Goal: Task Accomplishment & Management: Use online tool/utility

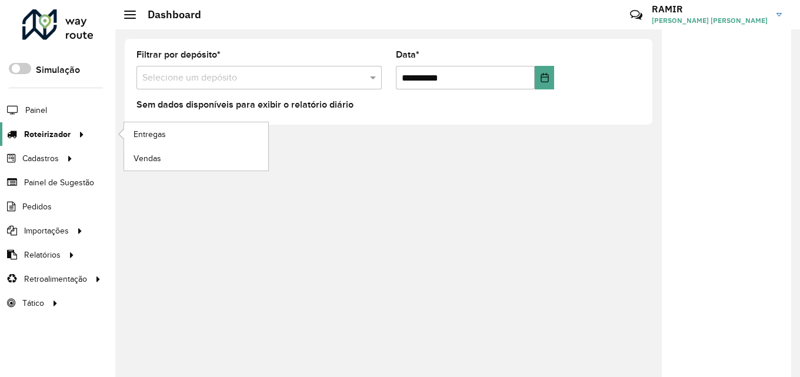
click at [81, 130] on icon at bounding box center [80, 134] width 10 height 18
click at [156, 134] on span "Entregas" at bounding box center [150, 134] width 34 height 12
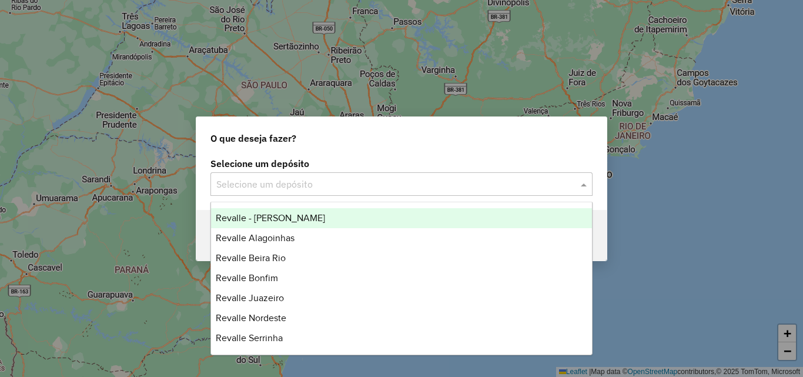
click at [366, 190] on input "text" at bounding box center [389, 185] width 347 height 14
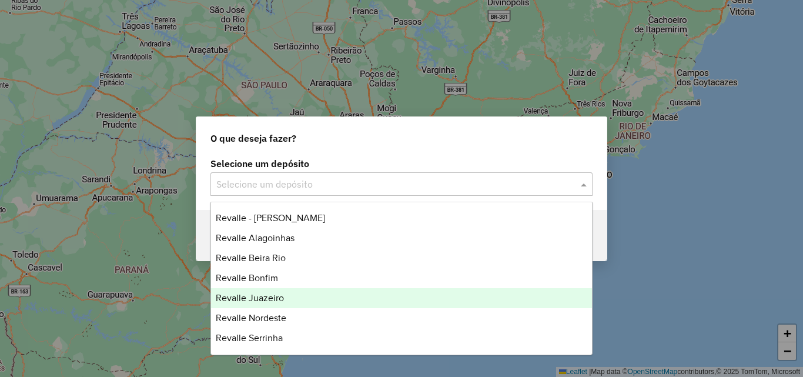
click at [314, 289] on div "Revalle Juazeiro" at bounding box center [401, 298] width 381 height 20
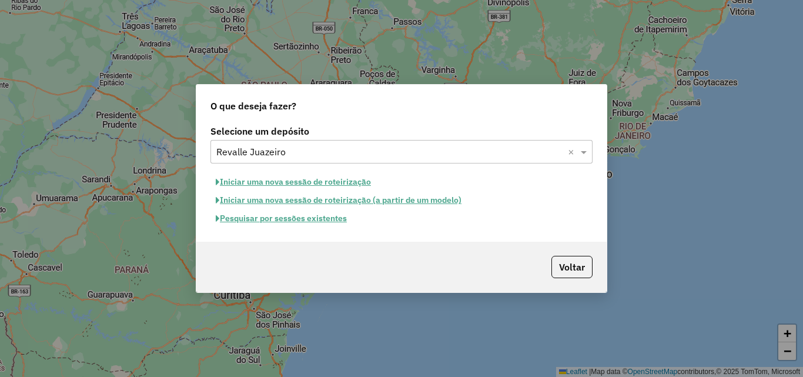
click at [291, 223] on button "Pesquisar por sessões existentes" at bounding box center [281, 218] width 142 height 18
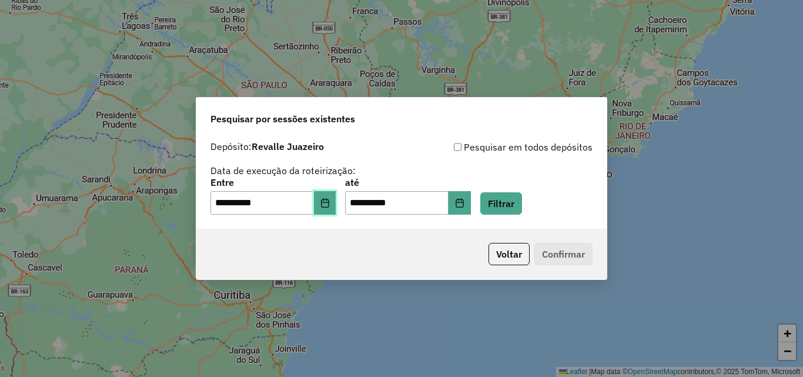
click at [325, 212] on button "Choose Date" at bounding box center [325, 203] width 22 height 24
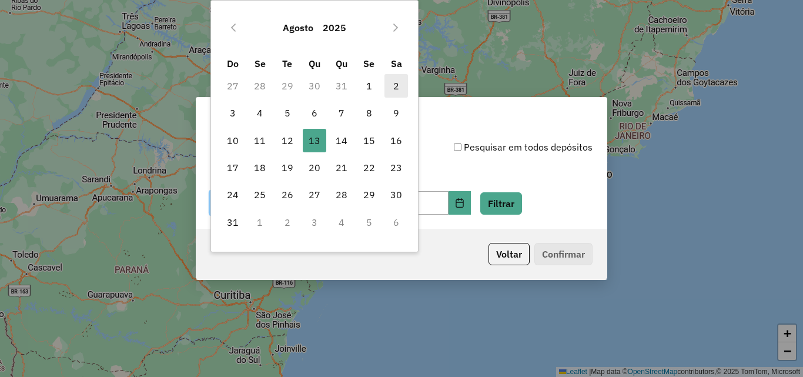
click at [390, 89] on span "2" at bounding box center [396, 86] width 24 height 24
type input "**********"
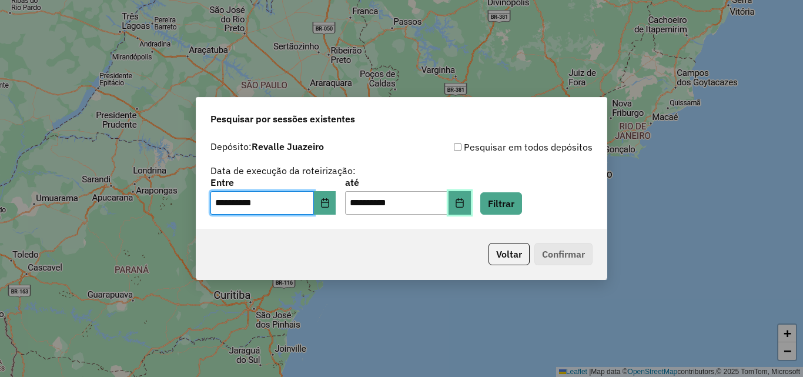
click at [471, 212] on button "Choose Date" at bounding box center [460, 203] width 22 height 24
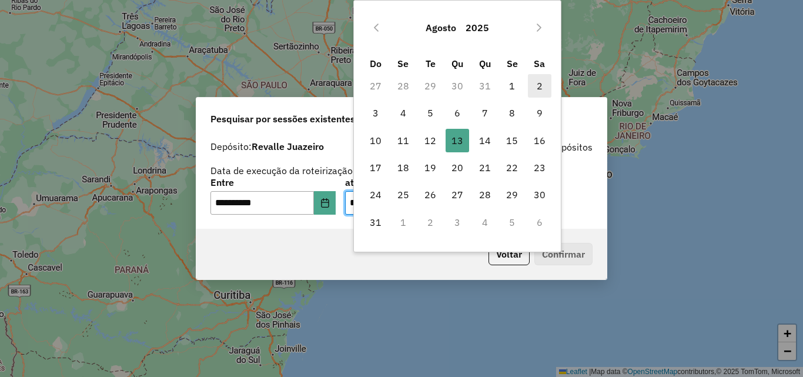
click at [549, 86] on span "2" at bounding box center [540, 86] width 24 height 24
type input "**********"
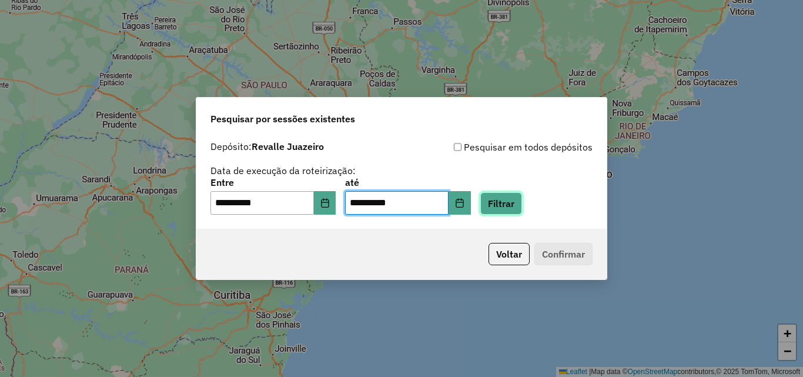
click at [504, 206] on button "Filtrar" at bounding box center [501, 203] width 42 height 22
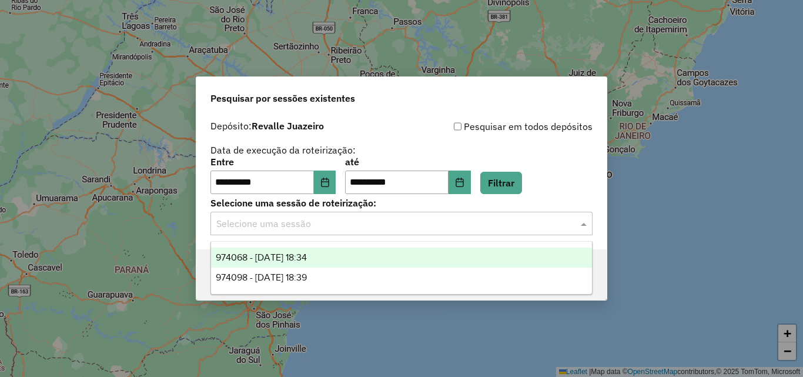
click at [479, 224] on input "text" at bounding box center [389, 224] width 347 height 14
click at [357, 259] on div "974068 - 02/08/2025 18:34" at bounding box center [401, 258] width 381 height 20
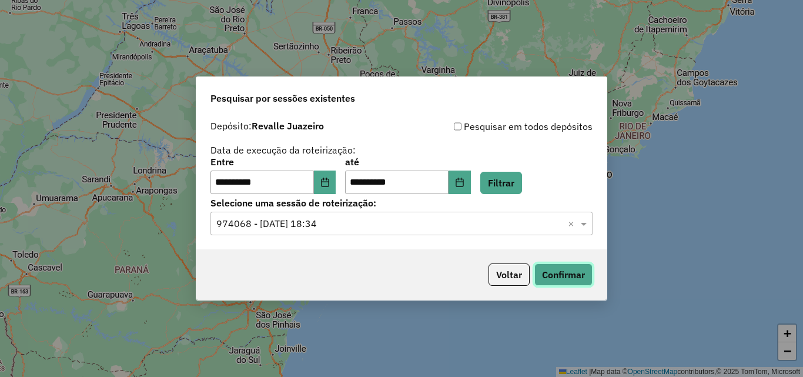
click at [550, 277] on button "Confirmar" at bounding box center [563, 274] width 58 height 22
click at [541, 279] on button "Confirmar" at bounding box center [563, 274] width 58 height 22
click at [330, 180] on icon "Choose Date" at bounding box center [324, 182] width 9 height 9
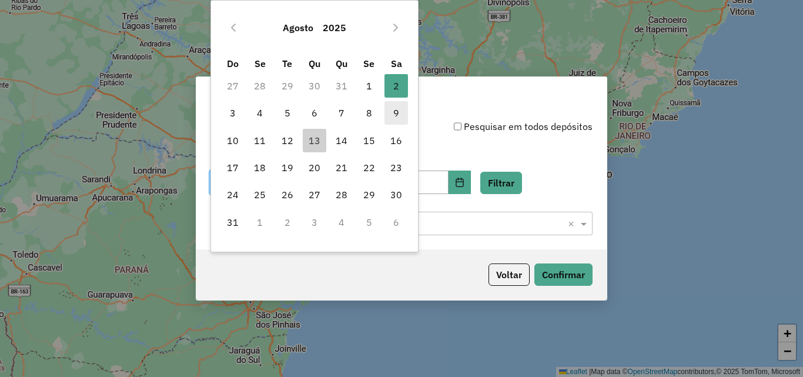
click at [396, 115] on span "9" at bounding box center [396, 113] width 24 height 24
type input "**********"
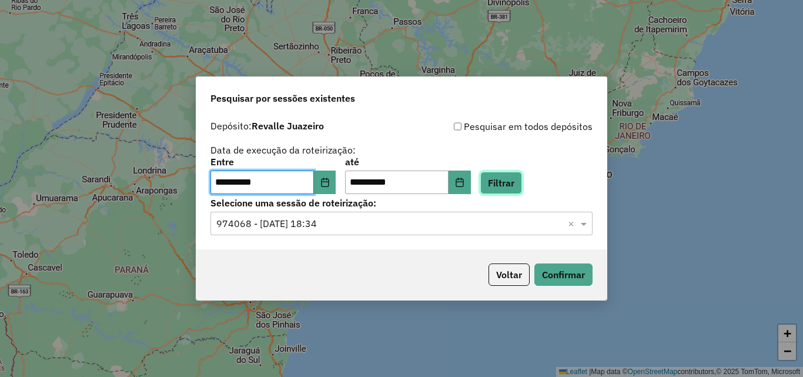
click at [516, 186] on button "Filtrar" at bounding box center [501, 183] width 42 height 22
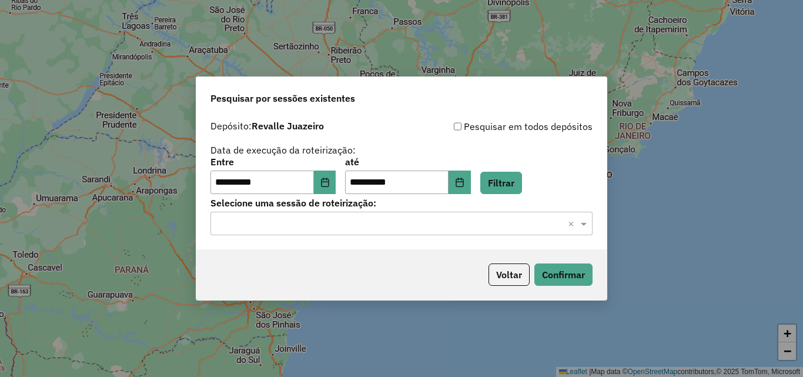
click at [475, 223] on input "text" at bounding box center [389, 224] width 347 height 14
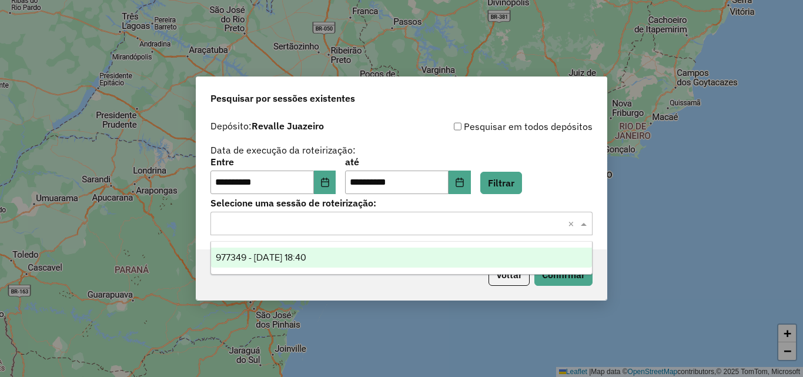
click at [402, 248] on div "977349 - 09/08/2025 18:40" at bounding box center [401, 258] width 381 height 20
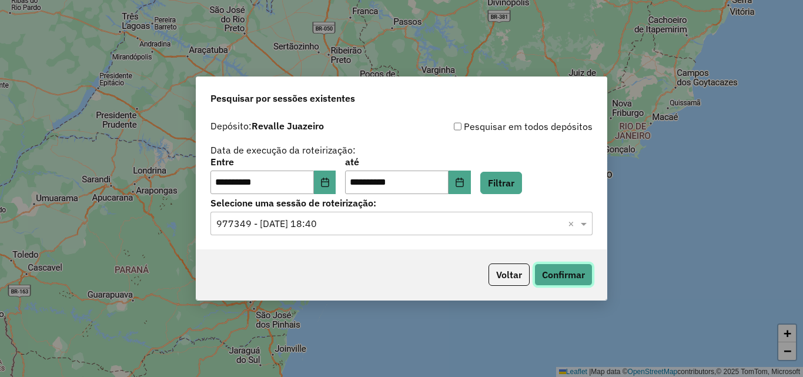
click at [550, 277] on button "Confirmar" at bounding box center [563, 274] width 58 height 22
click at [558, 275] on button "Confirmar" at bounding box center [563, 274] width 58 height 22
click at [329, 186] on icon "Choose Date" at bounding box center [325, 182] width 8 height 9
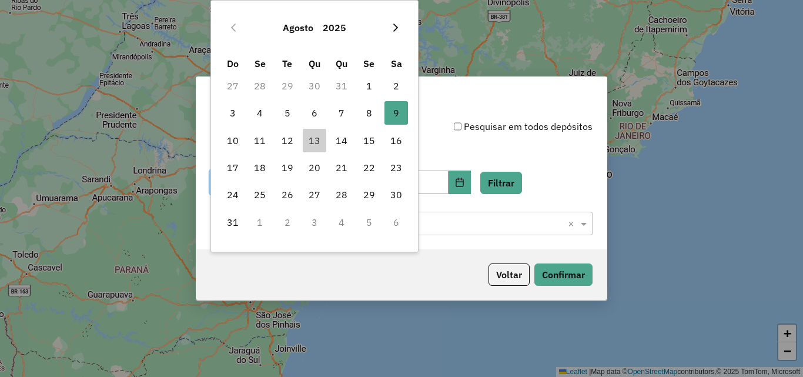
click at [397, 27] on icon "Next Month" at bounding box center [395, 28] width 5 height 8
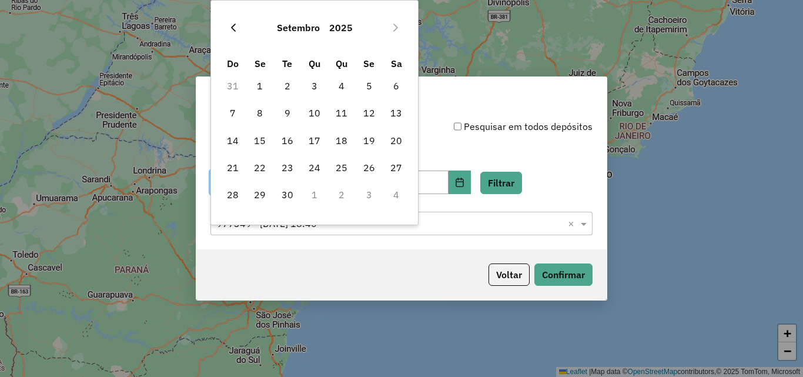
click at [239, 28] on button "Previous Month" at bounding box center [233, 27] width 19 height 19
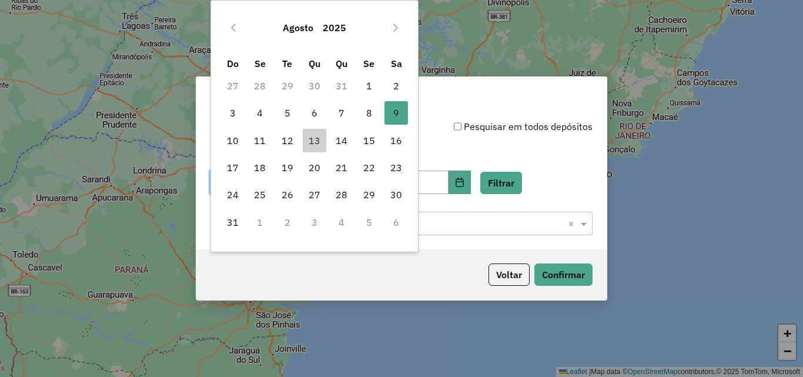
click at [239, 28] on button "Previous Month" at bounding box center [233, 27] width 19 height 19
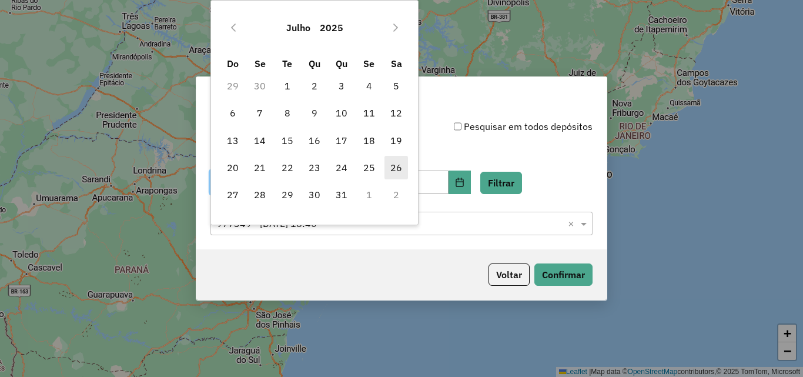
click at [401, 166] on span "26" at bounding box center [396, 168] width 24 height 24
type input "**********"
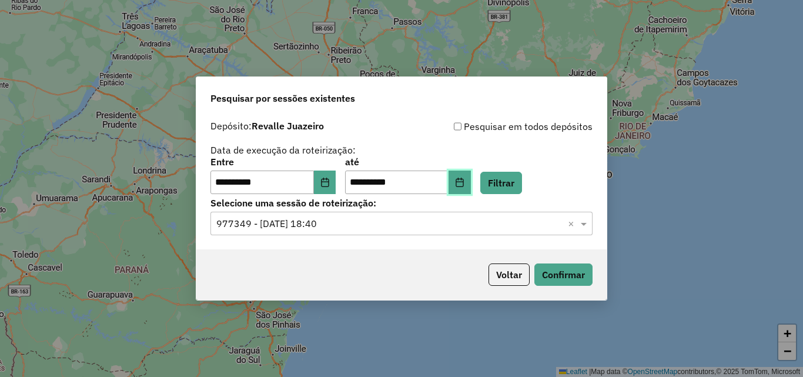
click at [471, 190] on button "Choose Date" at bounding box center [460, 182] width 22 height 24
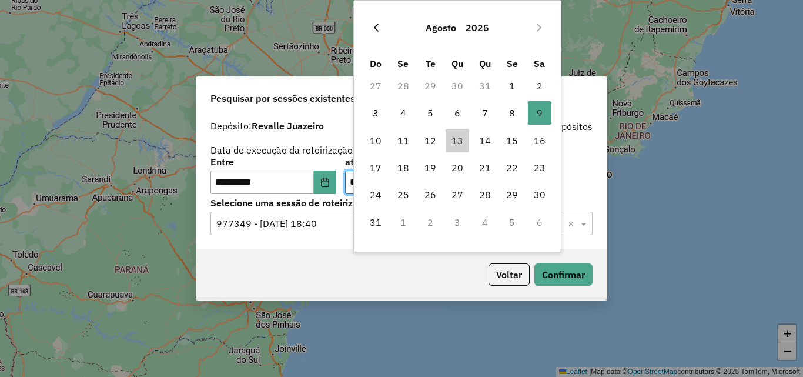
click at [372, 26] on icon "Previous Month" at bounding box center [376, 27] width 9 height 9
click at [539, 170] on span "26" at bounding box center [540, 168] width 24 height 24
type input "**********"
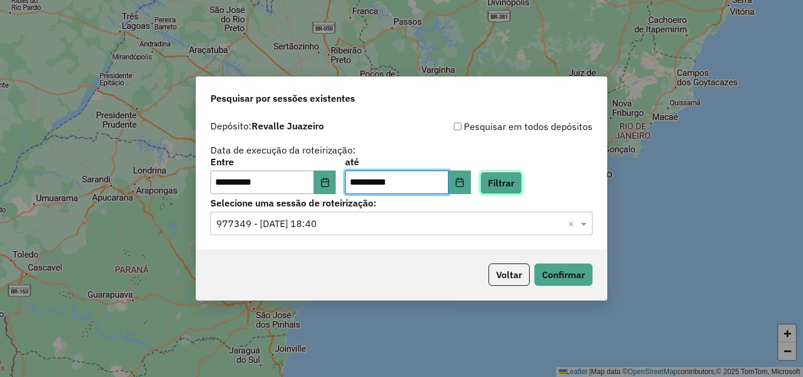
click at [522, 172] on button "Filtrar" at bounding box center [501, 183] width 42 height 22
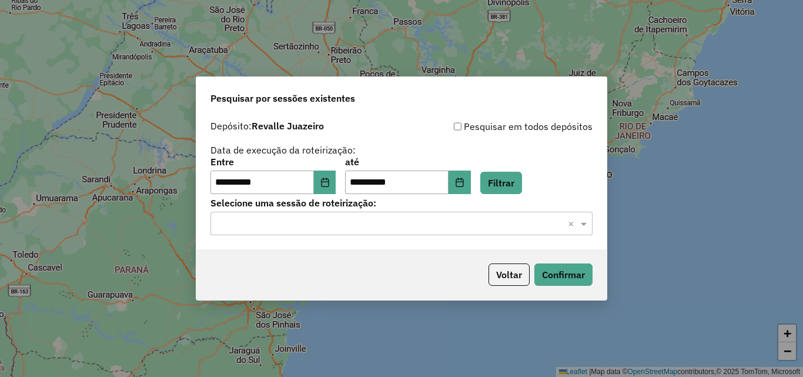
click at [390, 228] on input "text" at bounding box center [389, 224] width 347 height 14
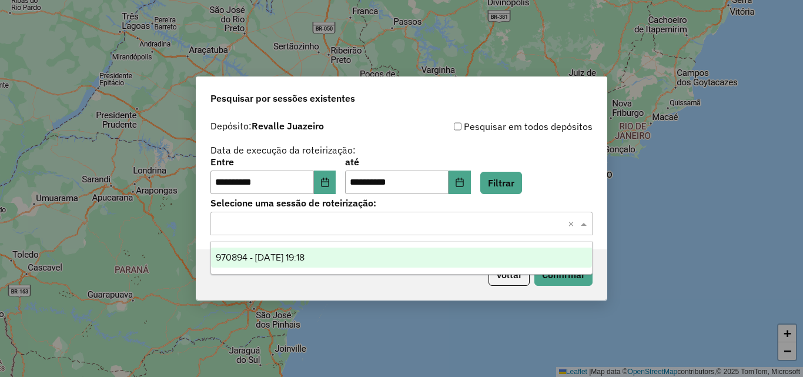
click at [360, 253] on div "970894 - 26/07/2025 19:18" at bounding box center [401, 258] width 381 height 20
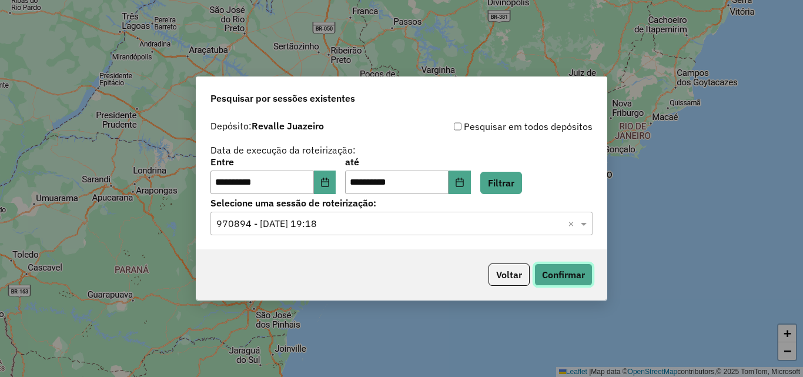
click at [581, 284] on button "Confirmar" at bounding box center [563, 274] width 58 height 22
click at [329, 187] on button "Choose Date" at bounding box center [325, 182] width 22 height 24
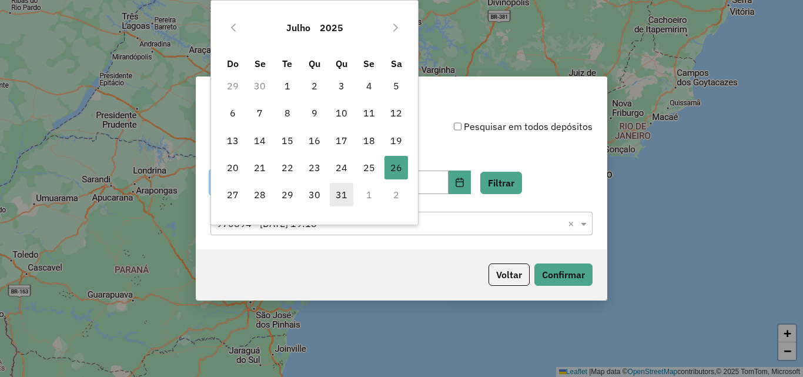
click at [332, 194] on span "31" at bounding box center [342, 195] width 24 height 24
type input "**********"
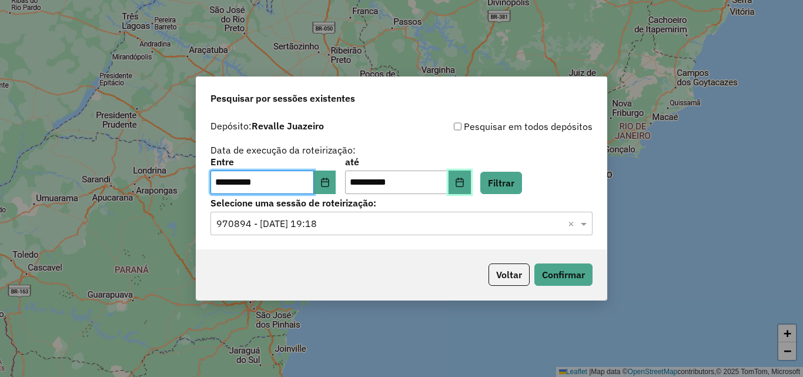
click at [471, 189] on button "Choose Date" at bounding box center [460, 182] width 22 height 24
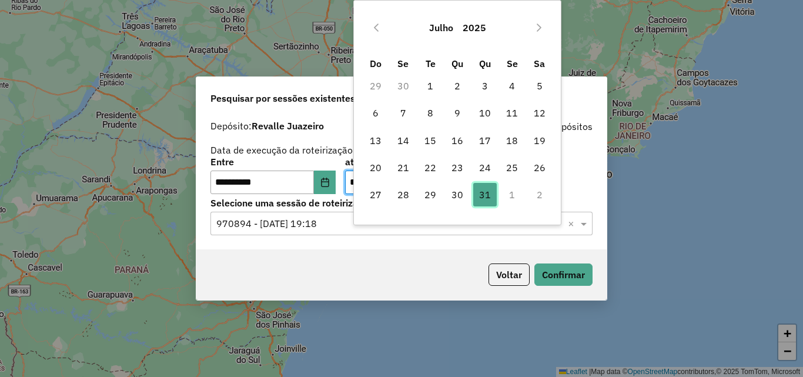
click at [485, 193] on span "31" at bounding box center [485, 195] width 24 height 24
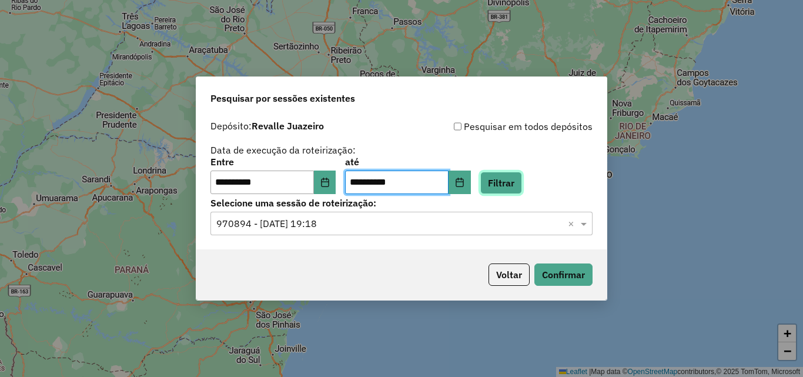
click at [522, 183] on button "Filtrar" at bounding box center [501, 183] width 42 height 22
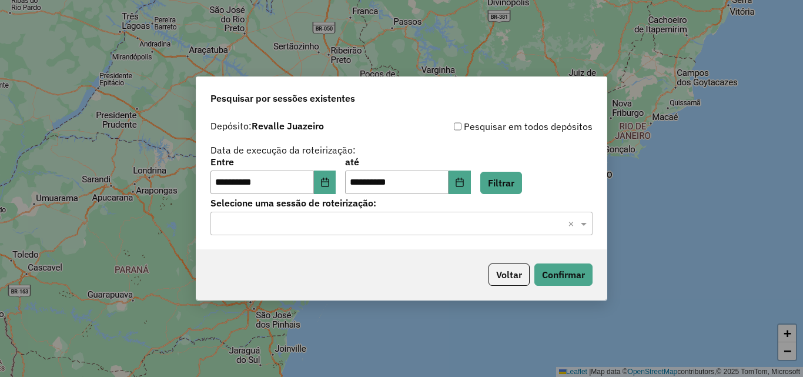
click at [342, 213] on div "Selecione uma sessão × ×" at bounding box center [401, 224] width 382 height 24
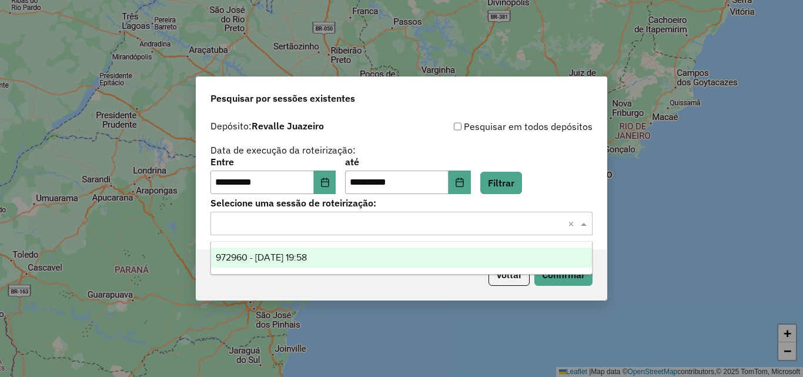
click at [305, 256] on span "972960 - 31/07/2025 19:58" at bounding box center [261, 257] width 91 height 10
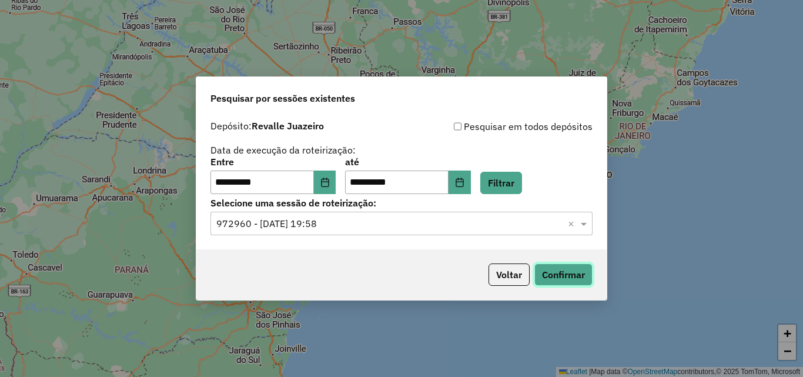
click at [559, 272] on button "Confirmar" at bounding box center [563, 274] width 58 height 22
click at [330, 184] on icon "Choose Date" at bounding box center [324, 182] width 9 height 9
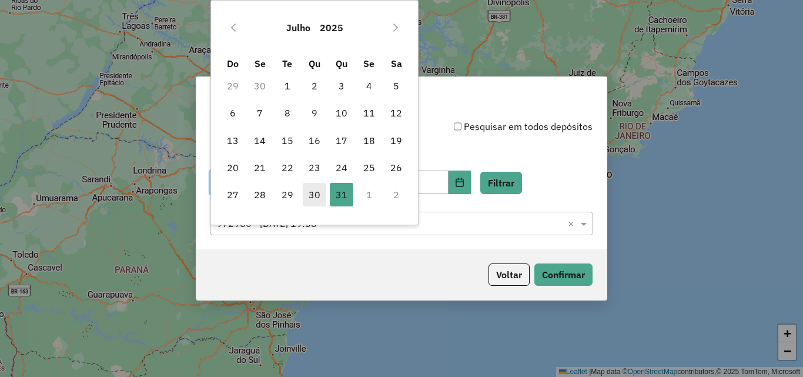
click at [312, 198] on span "30" at bounding box center [315, 195] width 24 height 24
type input "**********"
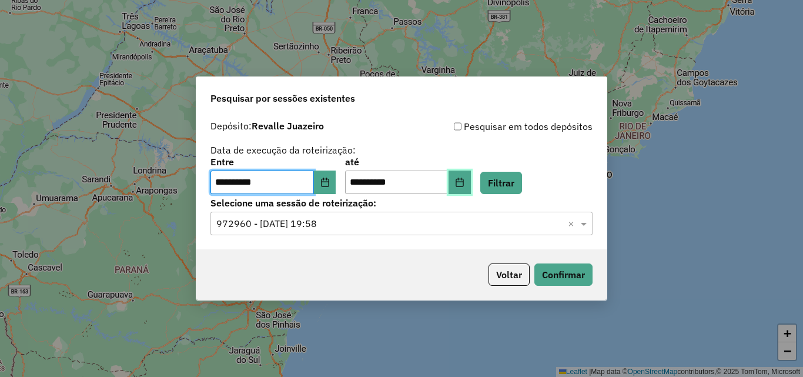
click at [464, 186] on icon "Choose Date" at bounding box center [459, 182] width 9 height 9
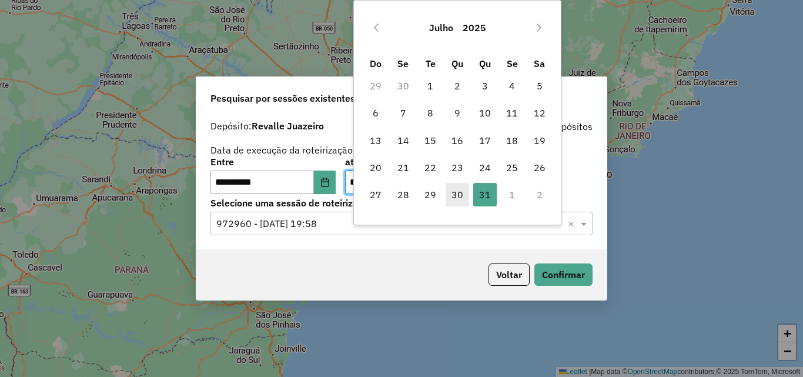
click at [452, 195] on span "30" at bounding box center [458, 195] width 24 height 24
type input "**********"
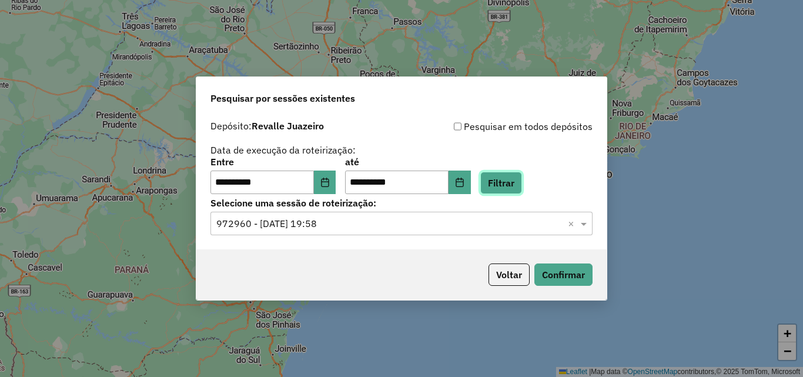
click at [513, 183] on button "Filtrar" at bounding box center [501, 183] width 42 height 22
click at [443, 229] on input "text" at bounding box center [389, 224] width 347 height 14
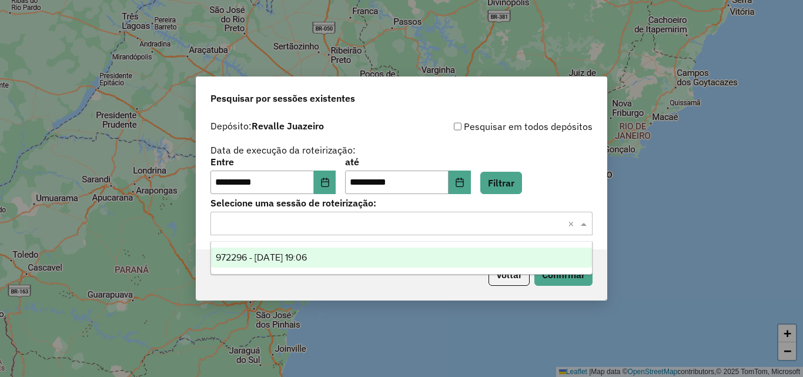
click at [397, 268] on ng-dropdown-panel "972296 - 30/07/2025 19:06" at bounding box center [401, 258] width 382 height 34
click at [431, 258] on div "972296 - 30/07/2025 19:06" at bounding box center [401, 258] width 381 height 20
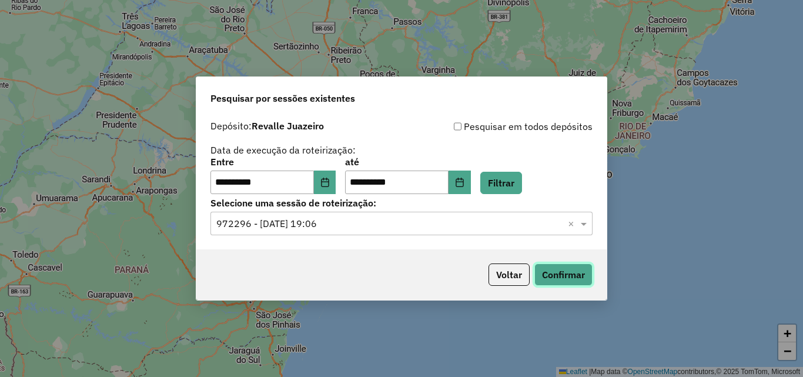
click at [549, 276] on button "Confirmar" at bounding box center [563, 274] width 58 height 22
click at [329, 182] on icon "Choose Date" at bounding box center [325, 182] width 8 height 9
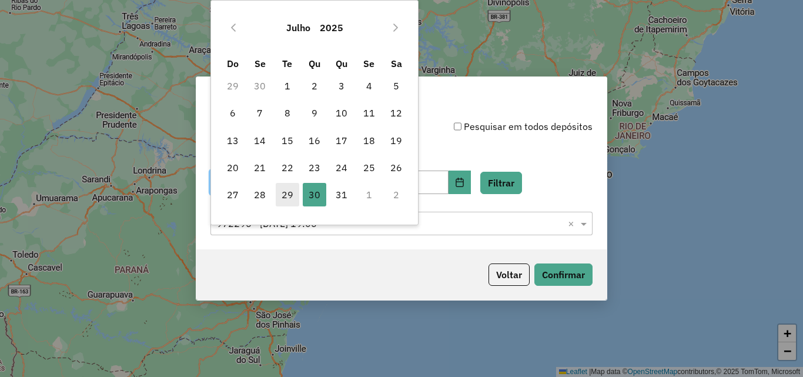
click at [289, 194] on span "29" at bounding box center [288, 195] width 24 height 24
type input "**********"
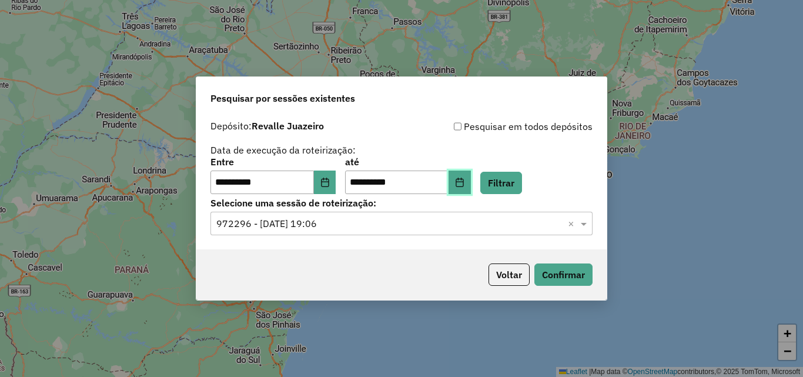
click at [469, 187] on button "Choose Date" at bounding box center [460, 182] width 22 height 24
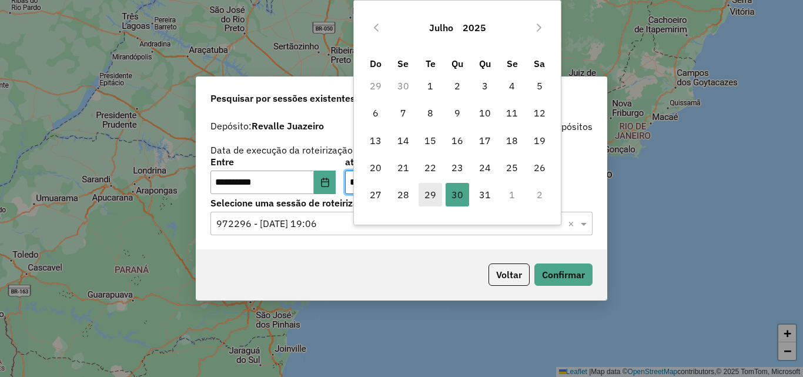
click at [426, 193] on span "29" at bounding box center [431, 195] width 24 height 24
type input "**********"
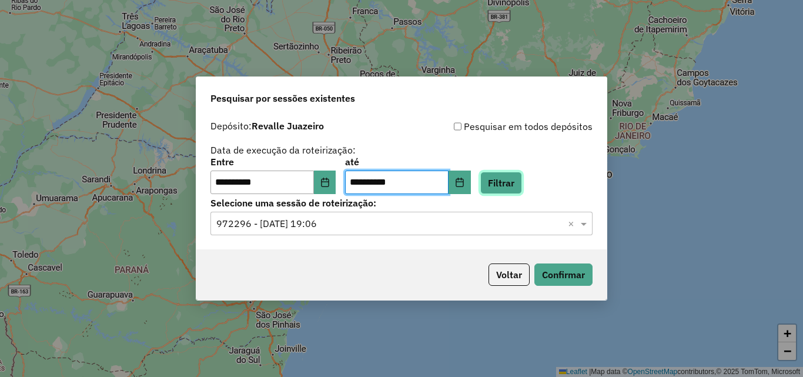
click at [509, 187] on button "Filtrar" at bounding box center [501, 183] width 42 height 22
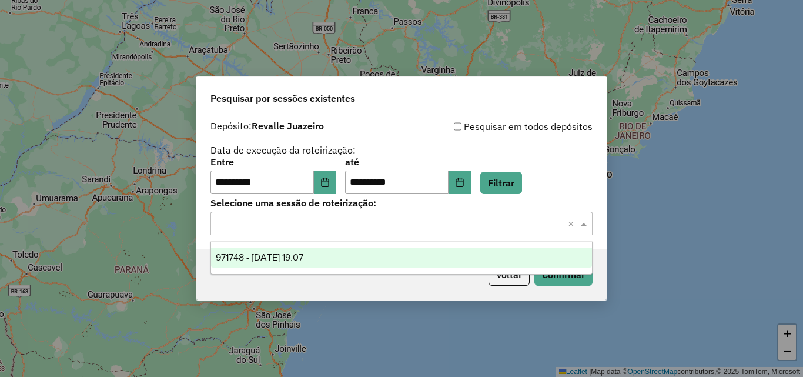
click at [389, 225] on input "text" at bounding box center [389, 224] width 347 height 14
click at [360, 257] on div "971748 - 29/07/2025 19:07" at bounding box center [401, 258] width 381 height 20
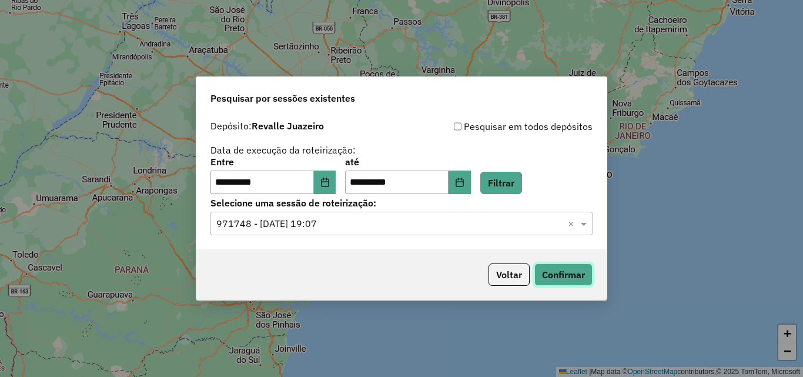
click at [551, 275] on button "Confirmar" at bounding box center [563, 274] width 58 height 22
click at [330, 178] on icon "Choose Date" at bounding box center [324, 182] width 9 height 9
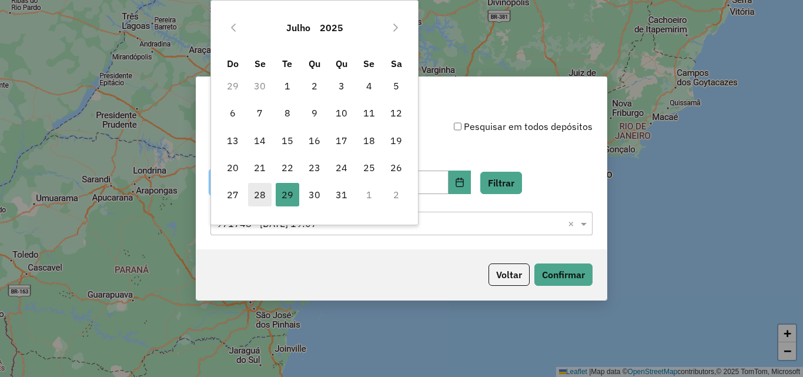
click at [264, 196] on span "28" at bounding box center [260, 195] width 24 height 24
type input "**********"
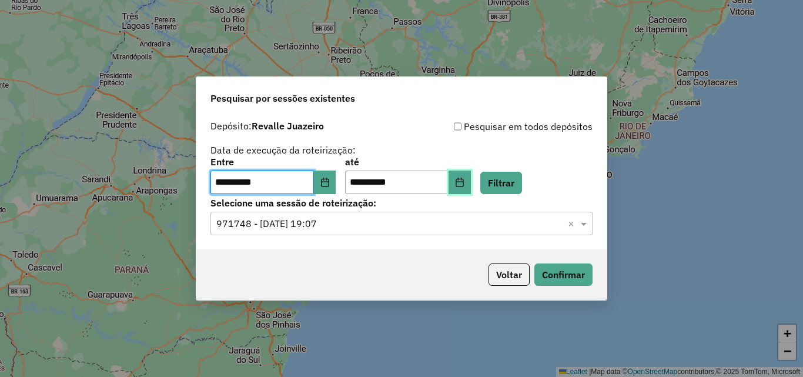
click at [464, 183] on icon "Choose Date" at bounding box center [459, 182] width 9 height 9
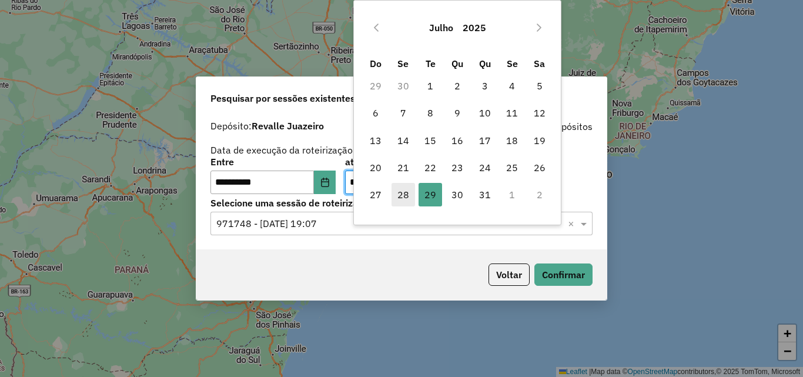
click at [397, 192] on span "28" at bounding box center [404, 195] width 24 height 24
type input "**********"
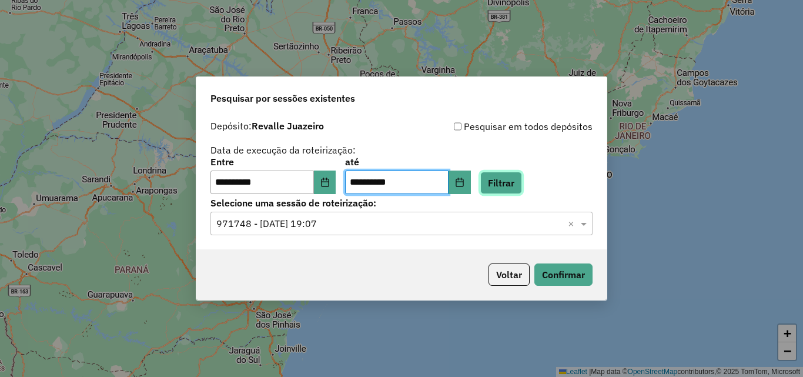
click at [522, 183] on button "Filtrar" at bounding box center [501, 183] width 42 height 22
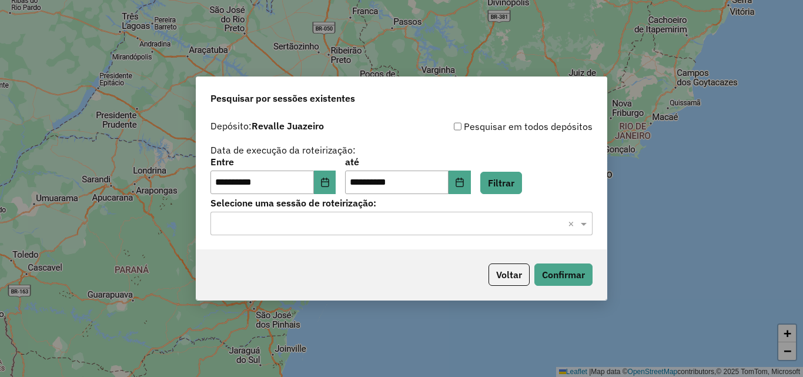
click at [461, 219] on input "text" at bounding box center [389, 224] width 347 height 14
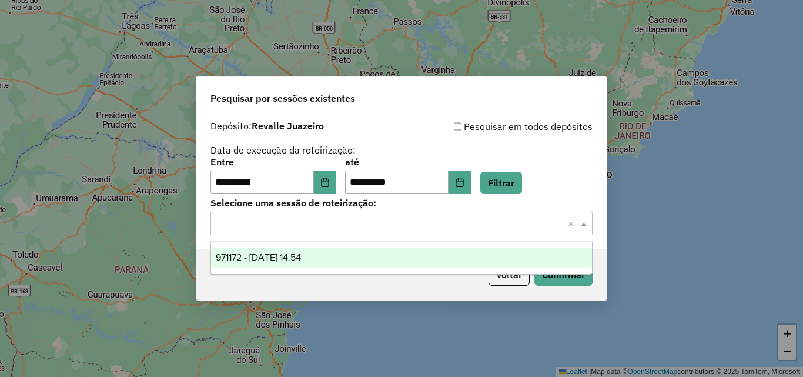
click at [343, 255] on div "971172 - 28/07/2025 14:54" at bounding box center [401, 258] width 381 height 20
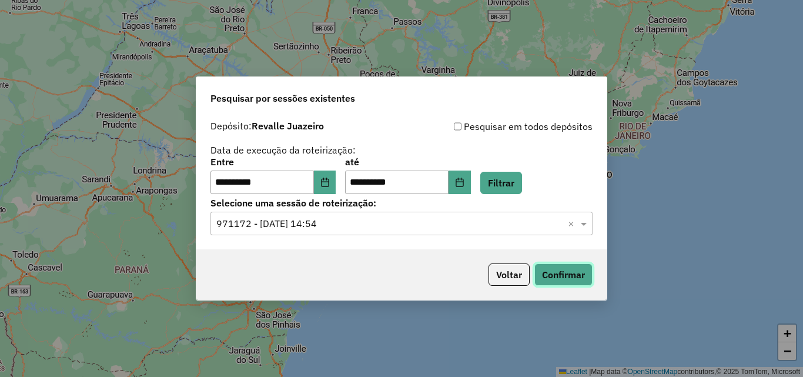
click at [537, 276] on button "Confirmar" at bounding box center [563, 274] width 58 height 22
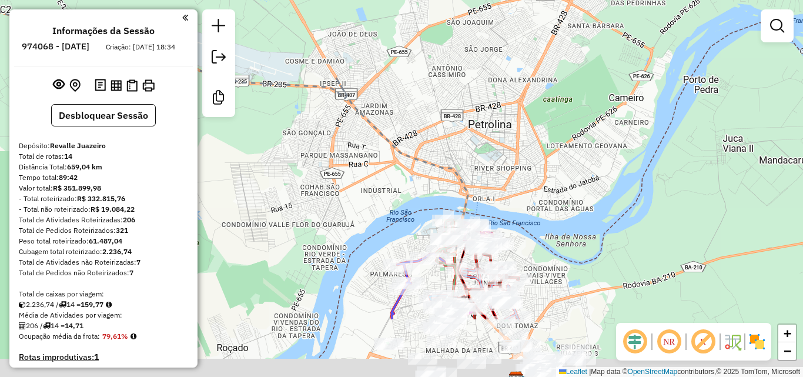
drag, startPoint x: 417, startPoint y: 247, endPoint x: 412, endPoint y: 113, distance: 134.2
click at [411, 116] on icon at bounding box center [199, 152] width 577 height 334
click at [412, 113] on icon at bounding box center [199, 152] width 577 height 334
select select "**********"
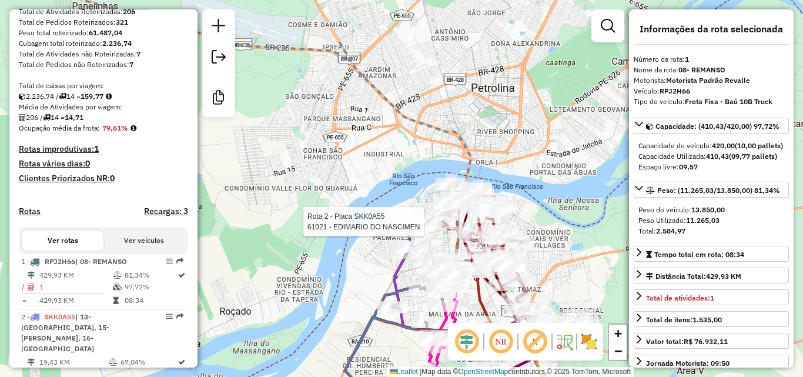
scroll to position [463, 0]
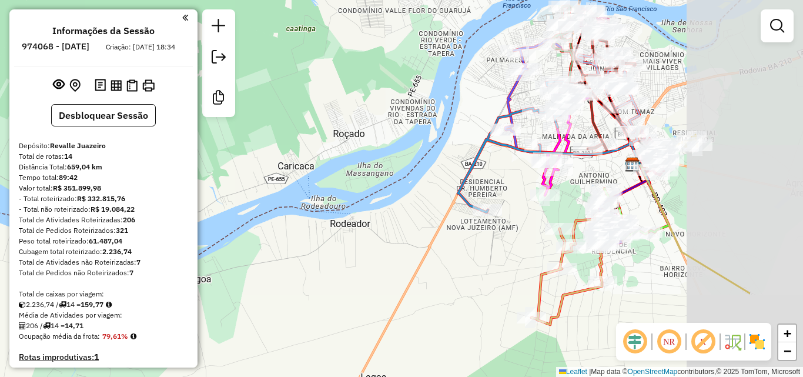
drag, startPoint x: 579, startPoint y: 153, endPoint x: 445, endPoint y: 86, distance: 149.6
click at [445, 86] on div "Janela de atendimento Grade de atendimento Capacidade Transportadoras Veículos …" at bounding box center [401, 188] width 803 height 377
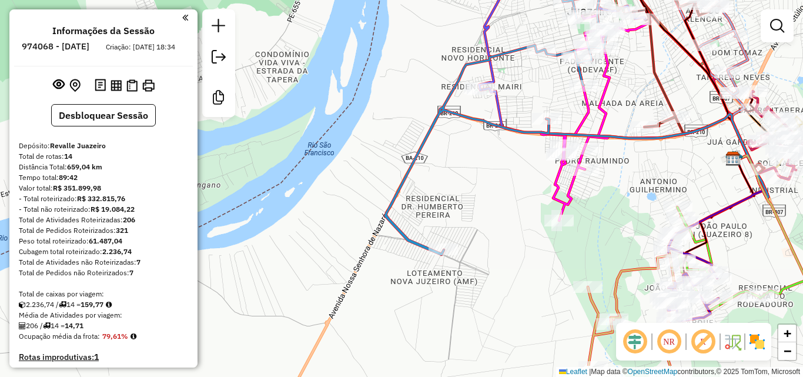
drag, startPoint x: 471, startPoint y: 165, endPoint x: 439, endPoint y: 83, distance: 88.2
click at [439, 83] on icon at bounding box center [498, 123] width 226 height 263
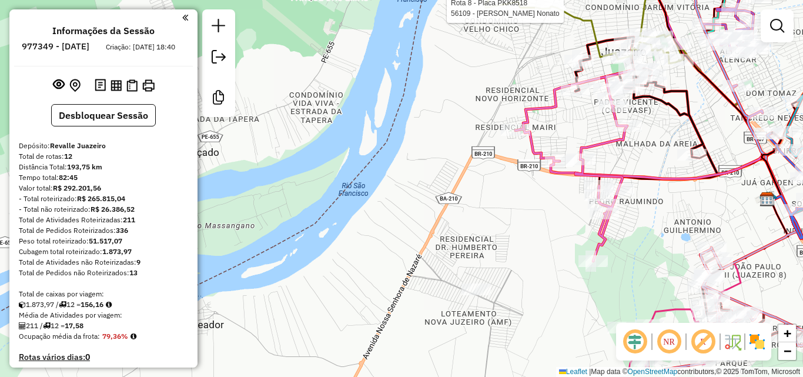
drag, startPoint x: 571, startPoint y: 209, endPoint x: 531, endPoint y: 142, distance: 78.0
click at [534, 143] on icon at bounding box center [575, 165] width 118 height 191
click at [534, 142] on icon at bounding box center [575, 165] width 118 height 191
select select "**********"
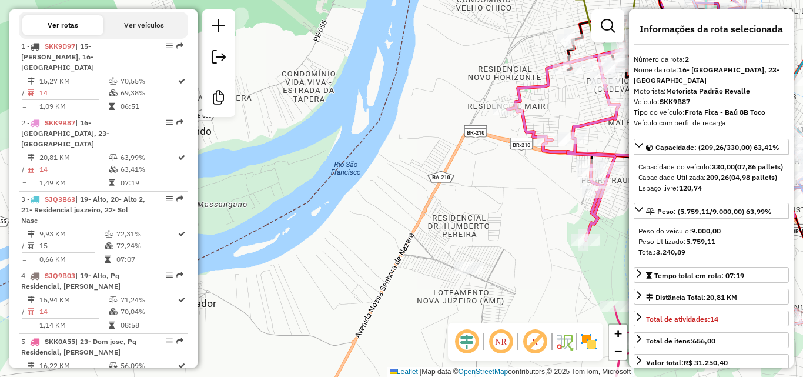
scroll to position [529, 0]
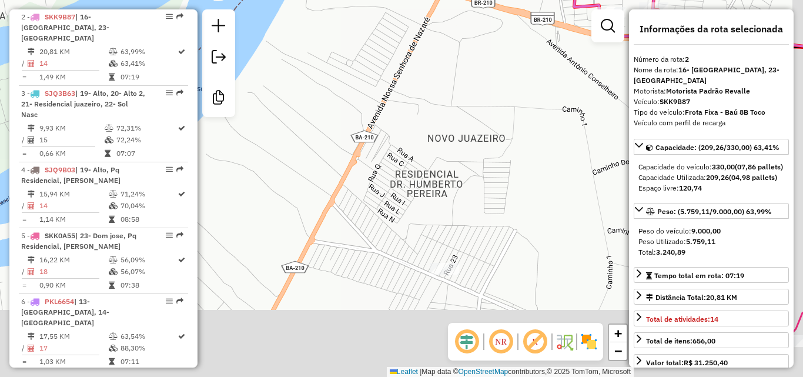
drag, startPoint x: 458, startPoint y: 223, endPoint x: 470, endPoint y: 42, distance: 180.9
click at [470, 42] on div "Janela de atendimento Grade de atendimento Capacidade Transportadoras Veículos …" at bounding box center [401, 188] width 803 height 377
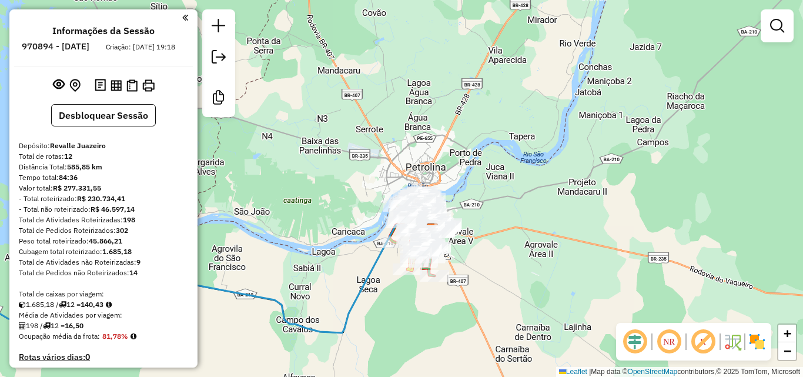
drag, startPoint x: 377, startPoint y: 151, endPoint x: 390, endPoint y: 93, distance: 58.3
click at [390, 93] on div "Janela de atendimento Grade de atendimento Capacidade Transportadoras Veículos …" at bounding box center [401, 188] width 803 height 377
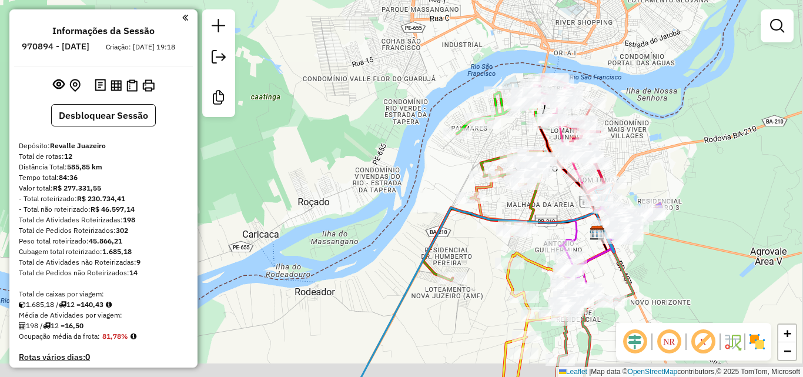
drag, startPoint x: 421, startPoint y: 170, endPoint x: 393, endPoint y: 121, distance: 56.1
click at [393, 121] on div "Janela de atendimento Grade de atendimento Capacidade Transportadoras Veículos …" at bounding box center [401, 188] width 803 height 377
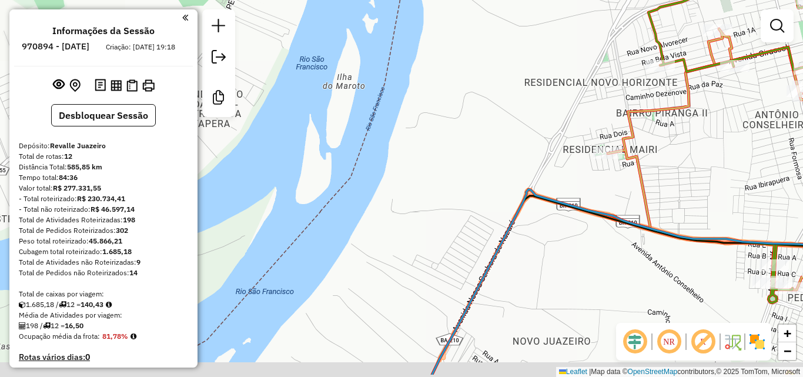
drag, startPoint x: 448, startPoint y: 165, endPoint x: 393, endPoint y: 0, distance: 173.5
click at [394, 4] on div "Janela de atendimento Grade de atendimento Capacidade Transportadoras Veículos …" at bounding box center [401, 188] width 803 height 377
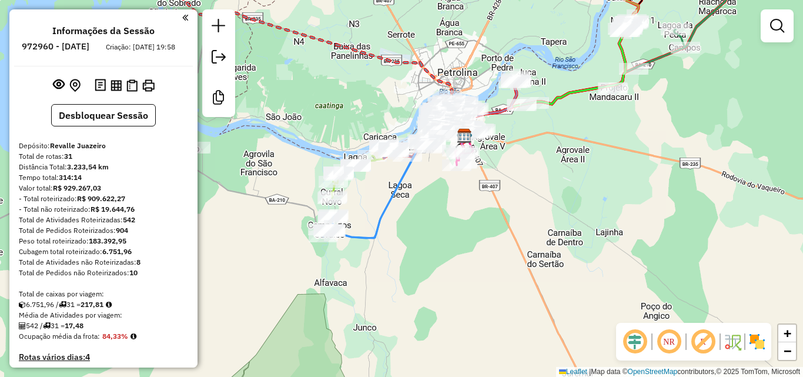
drag, startPoint x: 323, startPoint y: 215, endPoint x: 346, endPoint y: 146, distance: 73.1
click at [346, 156] on icon at bounding box center [354, 177] width 44 height 42
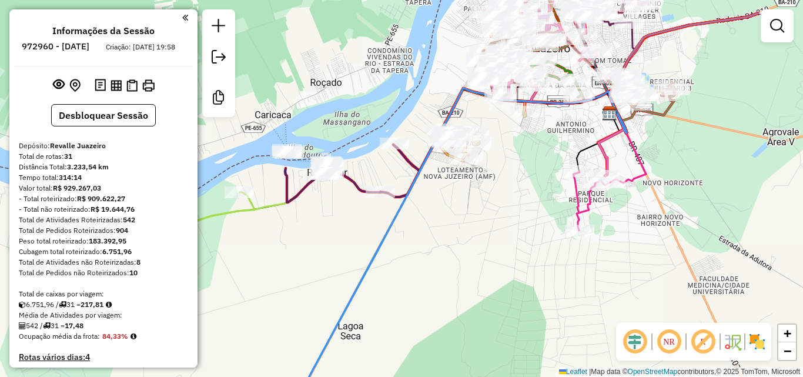
drag, startPoint x: 593, startPoint y: 106, endPoint x: 470, endPoint y: 118, distance: 124.1
click at [470, 118] on div "Janela de atendimento Grade de atendimento Capacidade Transportadoras Veículos …" at bounding box center [401, 188] width 803 height 377
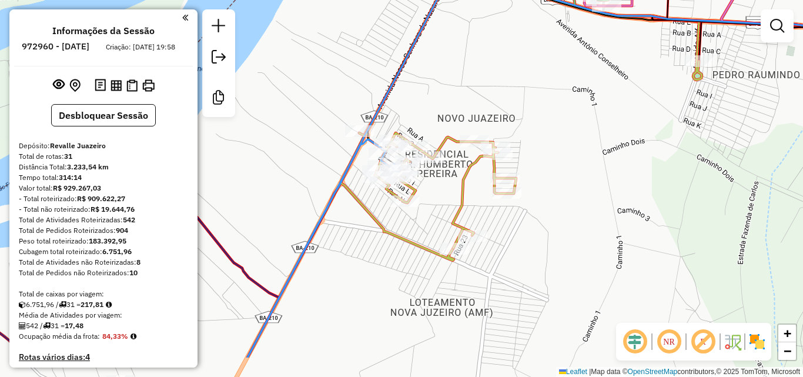
drag, startPoint x: 429, startPoint y: 136, endPoint x: 444, endPoint y: 79, distance: 59.0
click at [444, 79] on div "Janela de atendimento Grade de atendimento Capacidade Transportadoras Veículos …" at bounding box center [401, 188] width 803 height 377
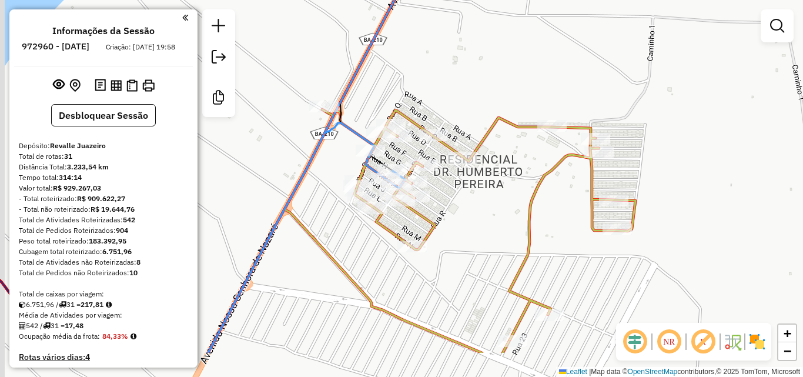
drag, startPoint x: 398, startPoint y: 145, endPoint x: 422, endPoint y: 82, distance: 66.6
click at [422, 82] on div "Janela de atendimento Grade de atendimento Capacidade Transportadoras Veículos …" at bounding box center [401, 188] width 803 height 377
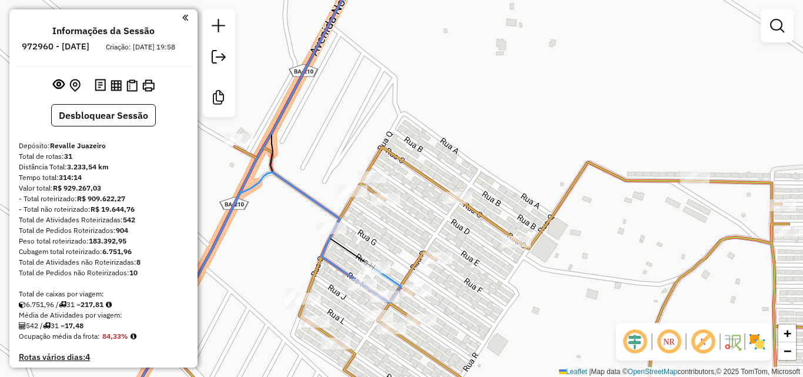
drag, startPoint x: 452, startPoint y: 163, endPoint x: 454, endPoint y: 96, distance: 67.1
click at [452, 123] on div "Janela de atendimento Grade de atendimento Capacidade Transportadoras Veículos …" at bounding box center [401, 188] width 803 height 377
click at [452, 108] on div "Janela de atendimento Grade de atendimento Capacidade Transportadoras Veículos …" at bounding box center [401, 188] width 803 height 377
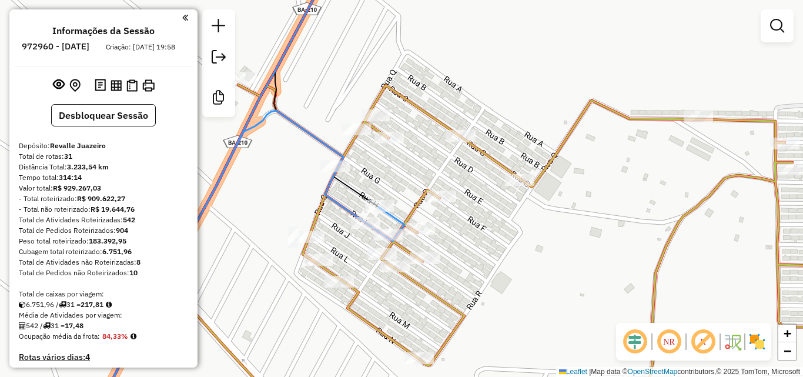
drag, startPoint x: 454, startPoint y: 96, endPoint x: 465, endPoint y: 55, distance: 43.1
click at [465, 55] on div "Janela de atendimento Grade de atendimento Capacidade Transportadoras Veículos …" at bounding box center [401, 188] width 803 height 377
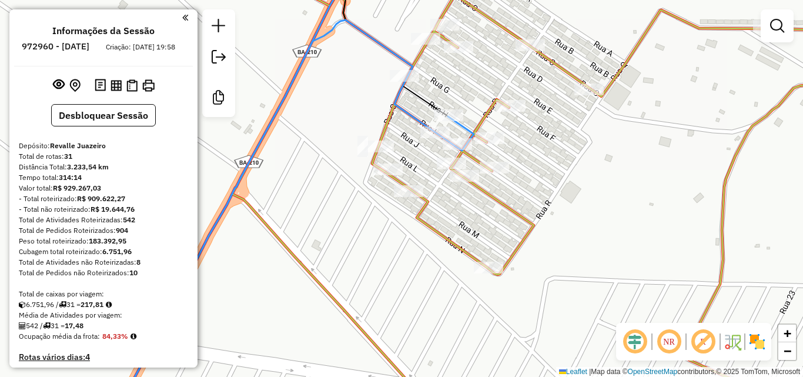
drag, startPoint x: 402, startPoint y: 114, endPoint x: 472, endPoint y: 92, distance: 73.4
click at [472, 93] on div "Janela de atendimento Grade de atendimento Capacidade Transportadoras Veículos …" at bounding box center [401, 188] width 803 height 377
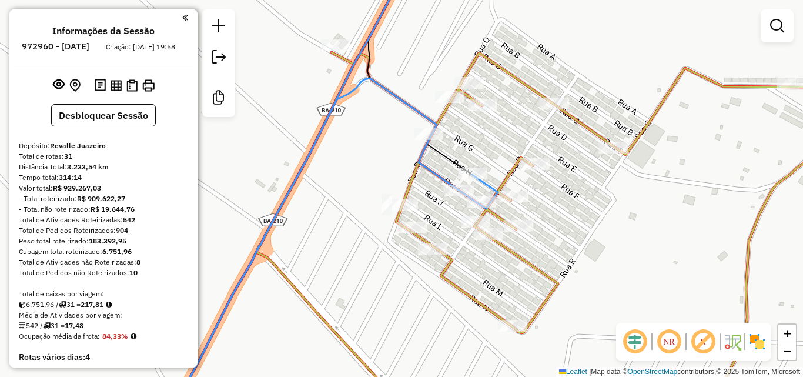
drag, startPoint x: 500, startPoint y: 128, endPoint x: 503, endPoint y: 200, distance: 72.4
click at [503, 200] on div "Janela de atendimento Grade de atendimento Capacidade Transportadoras Veículos …" at bounding box center [401, 188] width 803 height 377
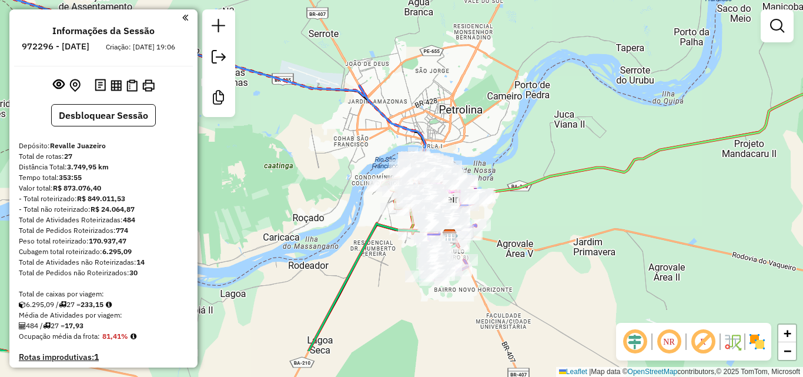
drag, startPoint x: 376, startPoint y: 155, endPoint x: 364, endPoint y: 89, distance: 66.4
click at [364, 89] on icon at bounding box center [182, 115] width 551 height 262
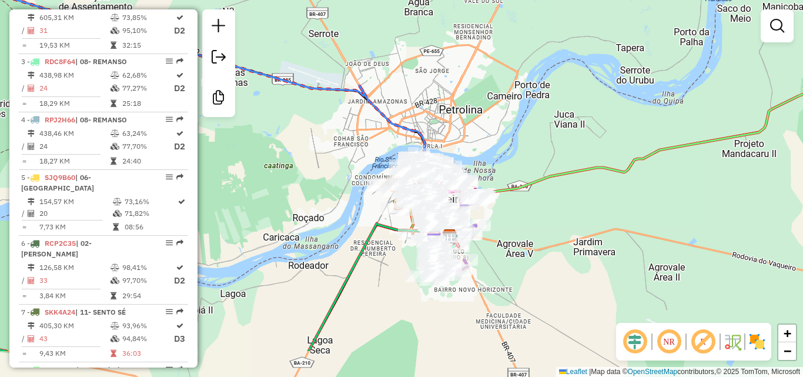
select select "**********"
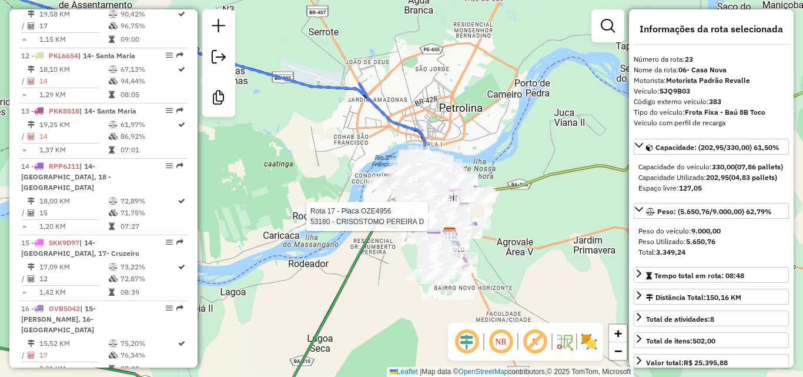
scroll to position [1829, 0]
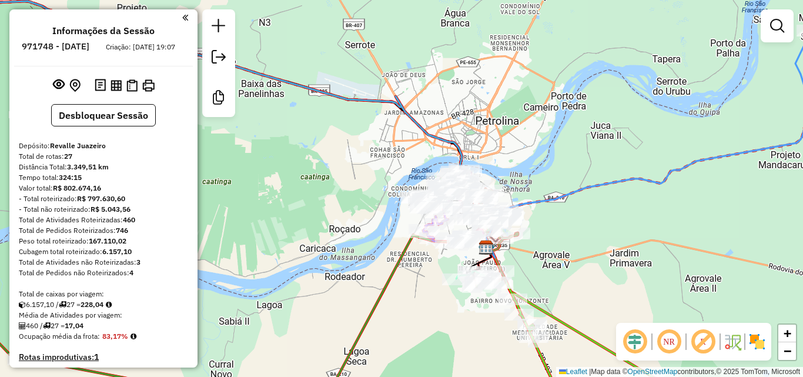
drag, startPoint x: 392, startPoint y: 232, endPoint x: 393, endPoint y: 152, distance: 80.0
click at [393, 161] on div "Janela de atendimento Grade de atendimento Capacidade Transportadoras Veículos …" at bounding box center [401, 188] width 803 height 377
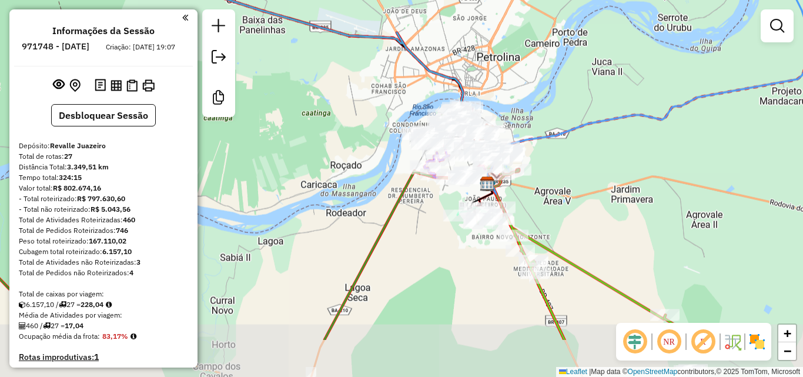
drag, startPoint x: 393, startPoint y: 152, endPoint x: 408, endPoint y: 161, distance: 17.6
click at [393, 151] on div "Janela de atendimento Grade de atendimento Capacidade Transportadoras Veículos …" at bounding box center [401, 188] width 803 height 377
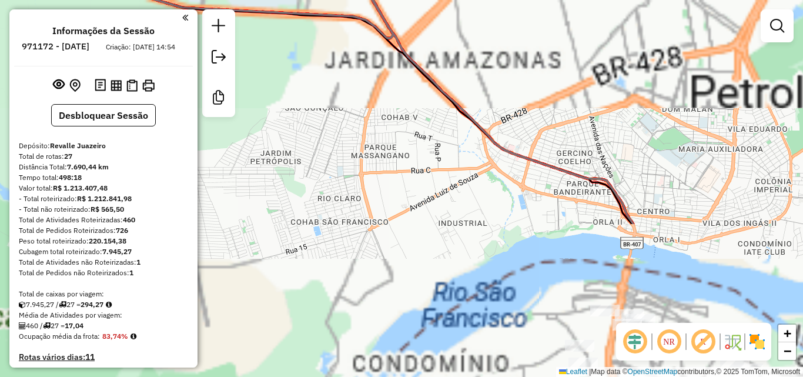
drag, startPoint x: 412, startPoint y: 240, endPoint x: 426, endPoint y: -15, distance: 255.5
click at [426, 0] on html "Aguarde... Pop-up bloqueado! Seu navegador bloqueou automáticamente a abertura …" at bounding box center [401, 188] width 803 height 377
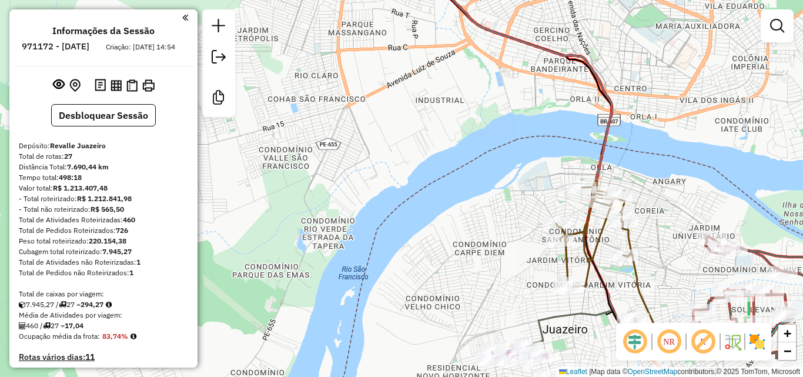
drag, startPoint x: 484, startPoint y: 138, endPoint x: 449, endPoint y: -22, distance: 163.6
click at [449, 0] on html "Aguarde... Pop-up bloqueado! Seu navegador bloqueou automáticamente a abertura …" at bounding box center [401, 188] width 803 height 377
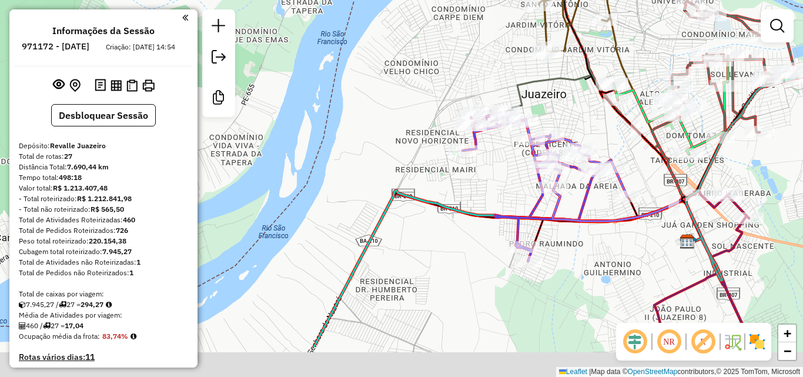
drag, startPoint x: 497, startPoint y: 209, endPoint x: 539, endPoint y: 39, distance: 175.0
click at [536, 48] on div "Janela de atendimento Grade de atendimento Capacidade Transportadoras Veículos …" at bounding box center [401, 188] width 803 height 377
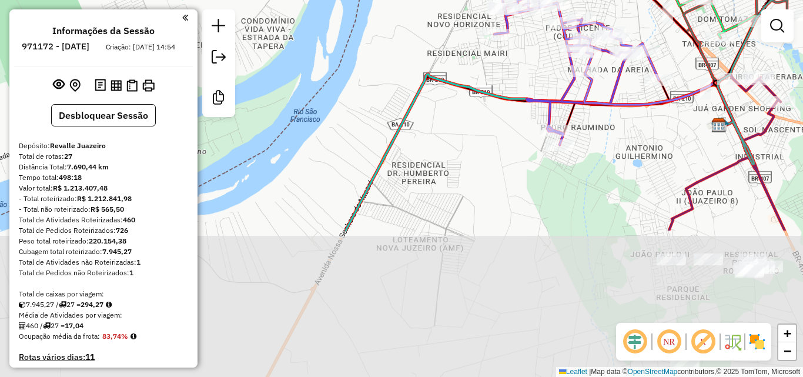
click at [547, 2] on div "Rota 25 - Placa RDN1D46 62474 - VAILDE GOMES Janela de atendimento Grade de ate…" at bounding box center [401, 188] width 803 height 377
